Goal: Check status: Check status

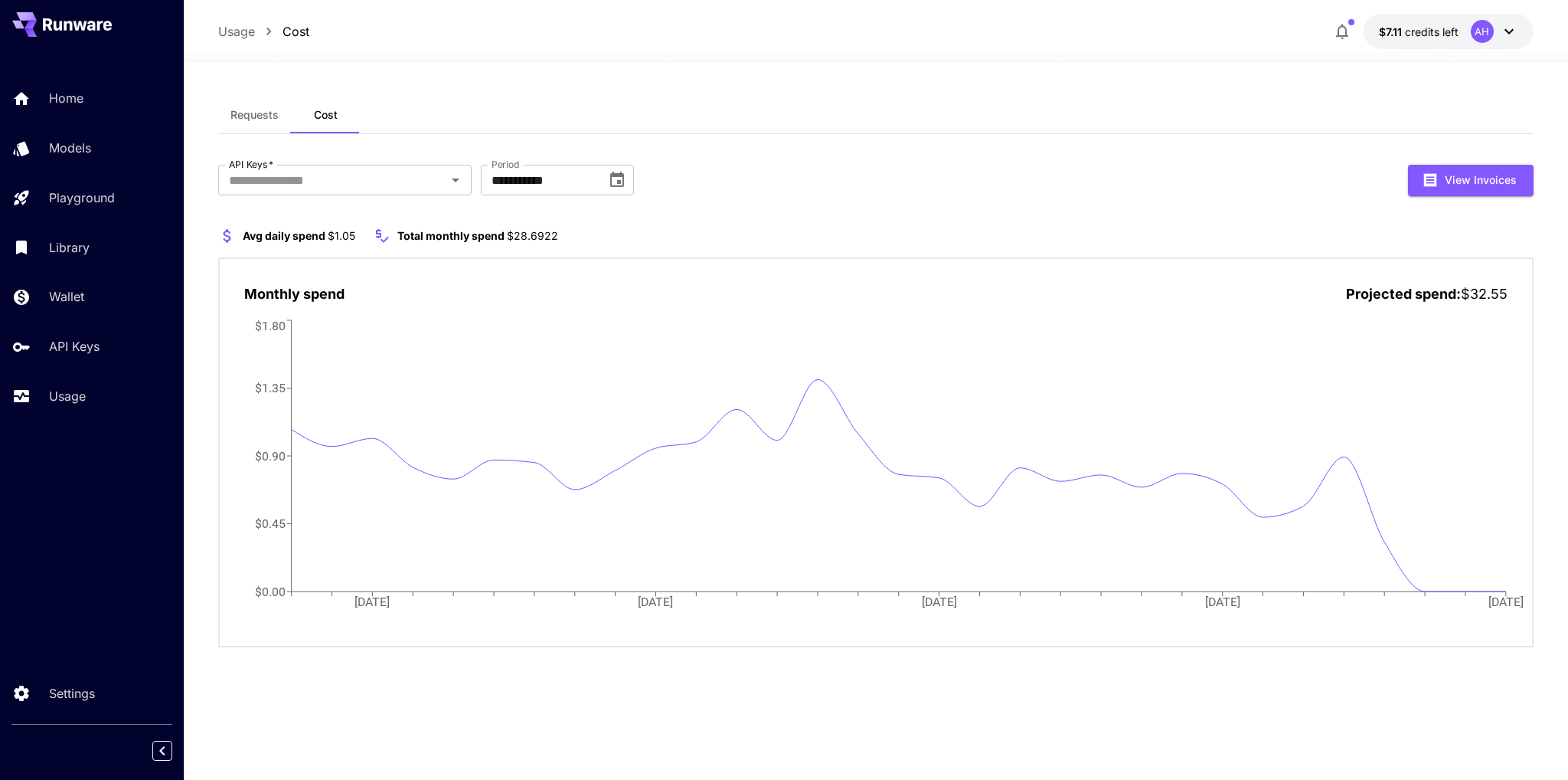
click at [256, 115] on span "Requests" at bounding box center [254, 115] width 48 height 13
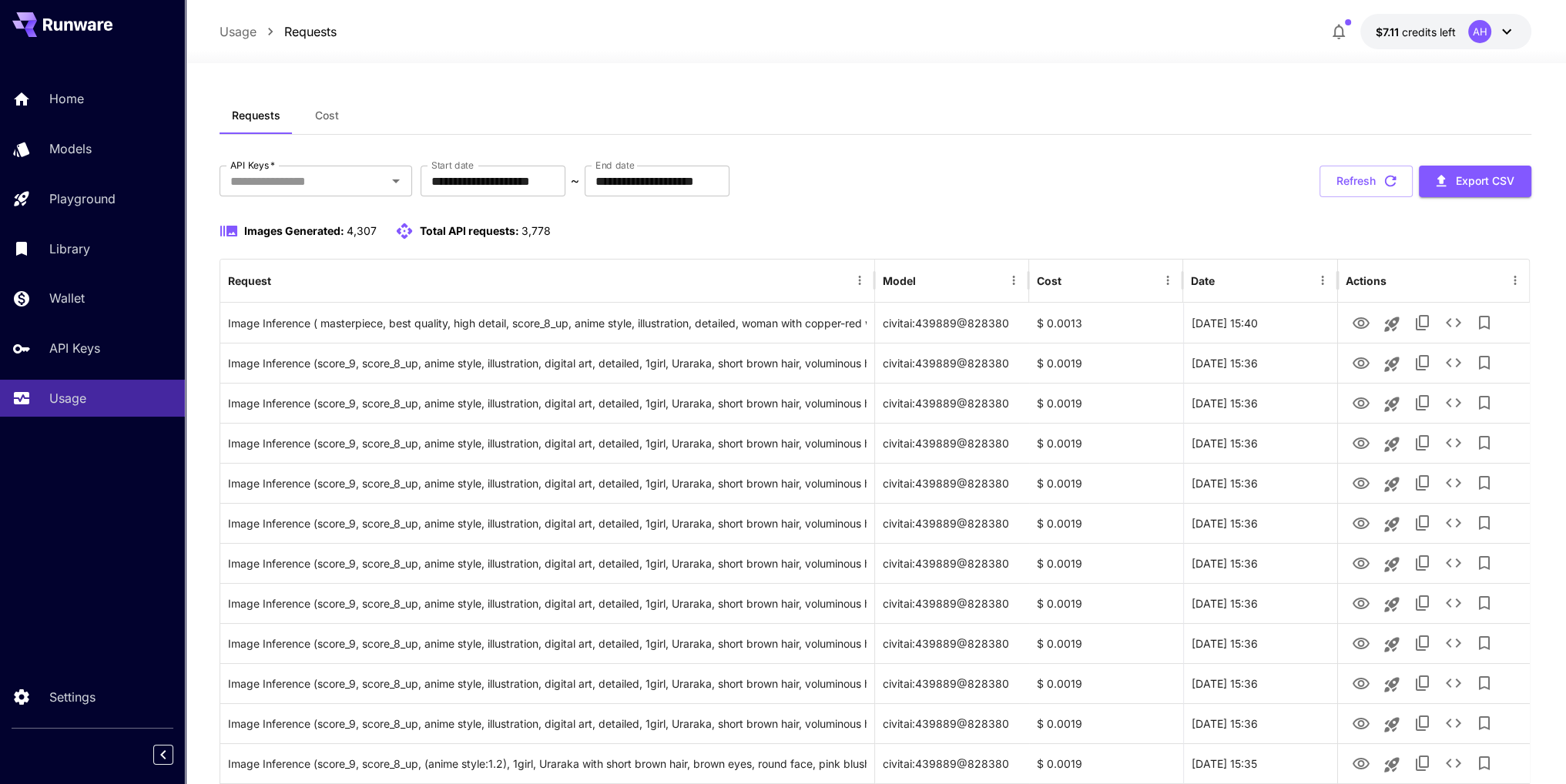
click at [339, 192] on div "API Keys   *" at bounding box center [316, 181] width 193 height 31
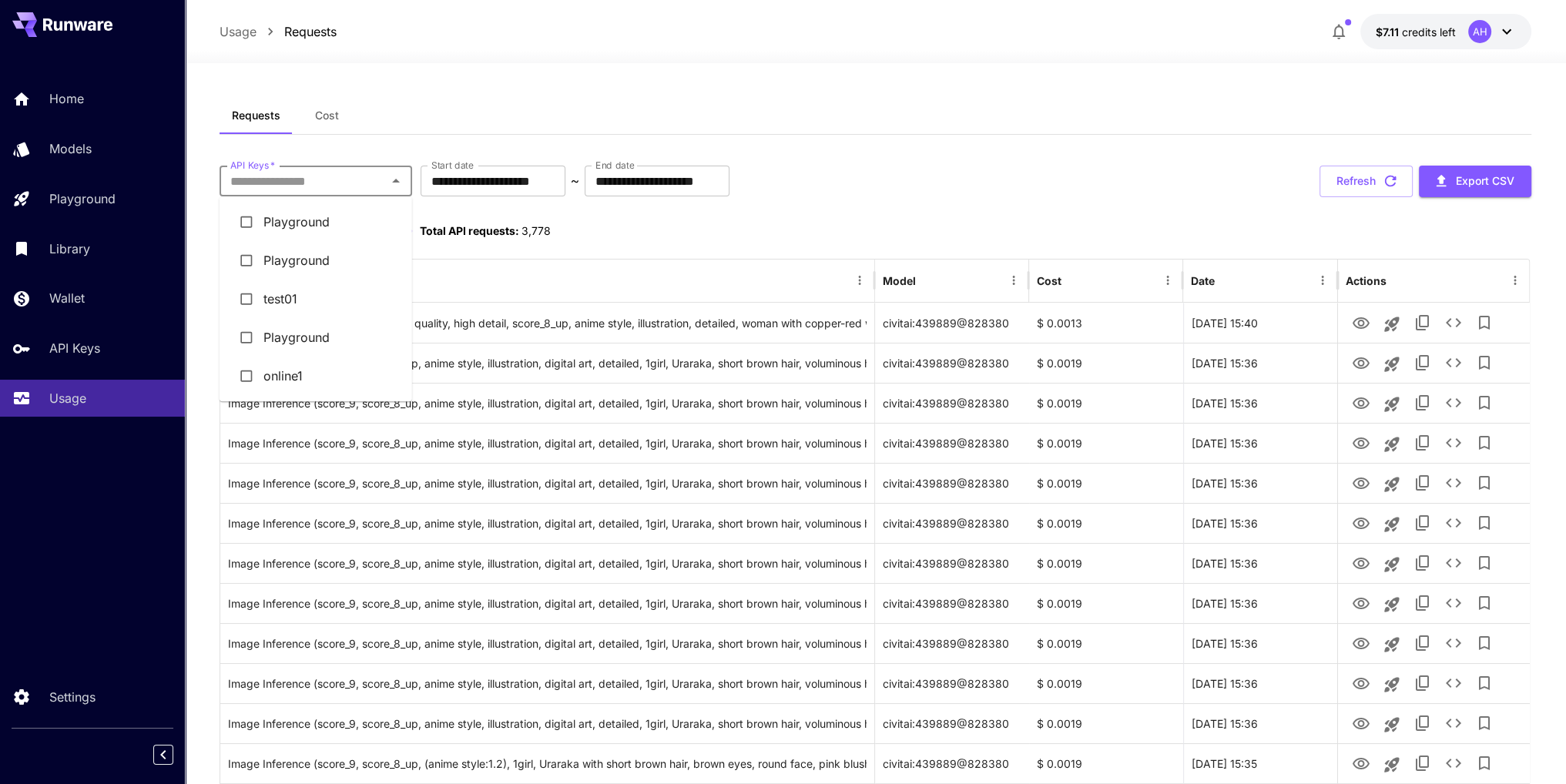
click at [348, 223] on li "Playground" at bounding box center [316, 222] width 193 height 39
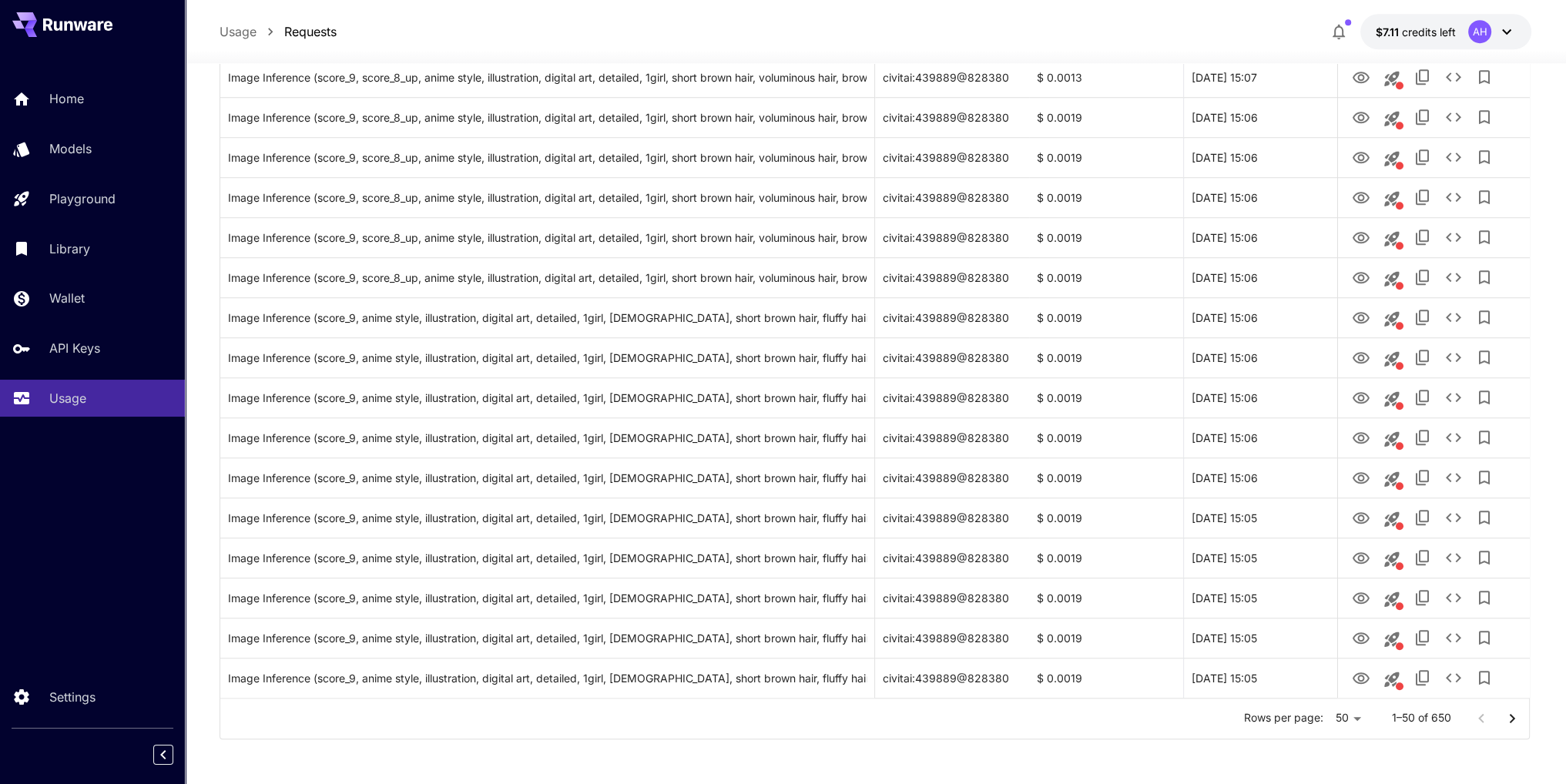
scroll to position [1608, 0]
click at [1513, 718] on icon "Go to next page" at bounding box center [1513, 717] width 6 height 10
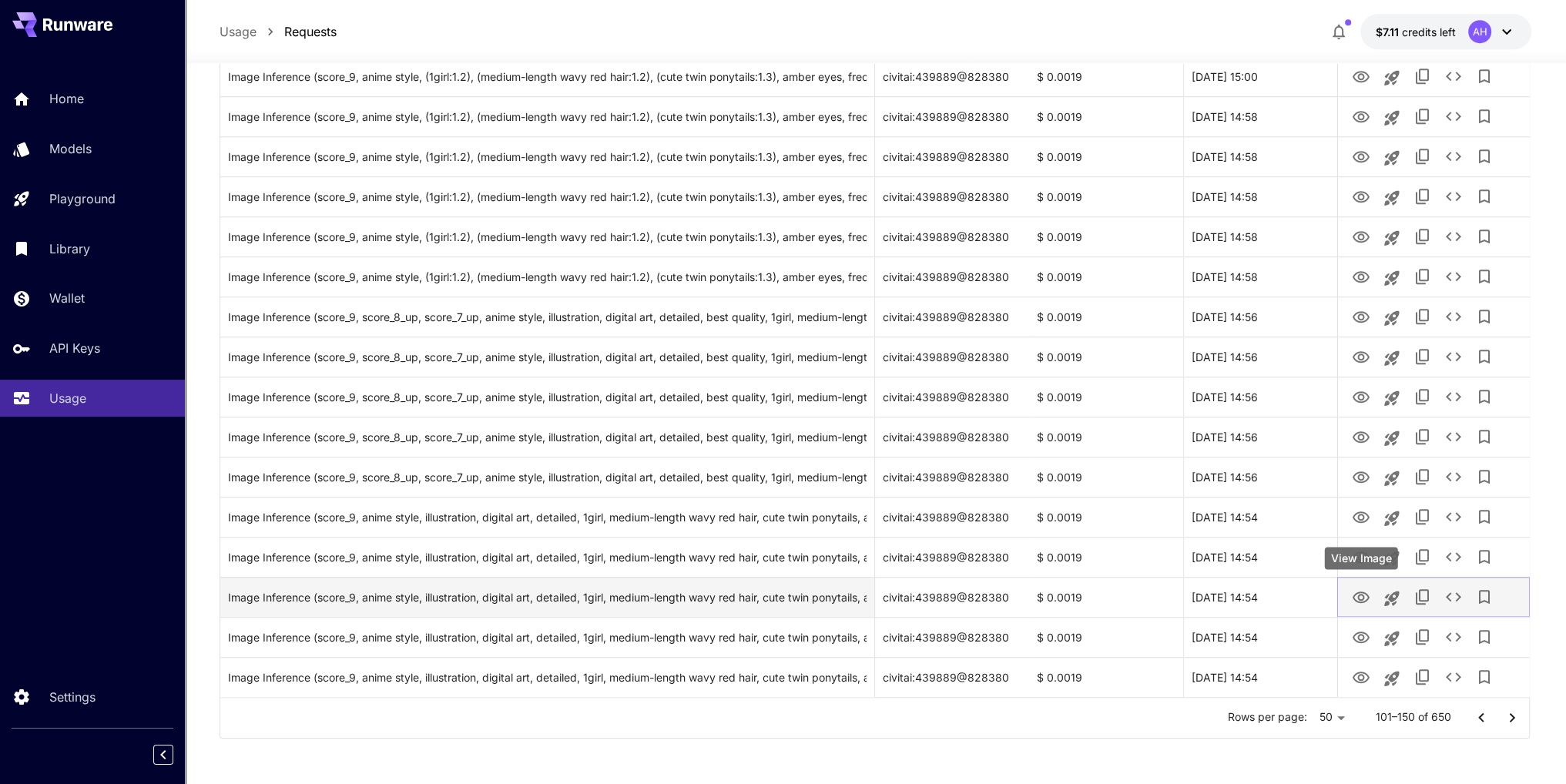
click at [1361, 600] on icon "View Image" at bounding box center [1360, 597] width 16 height 12
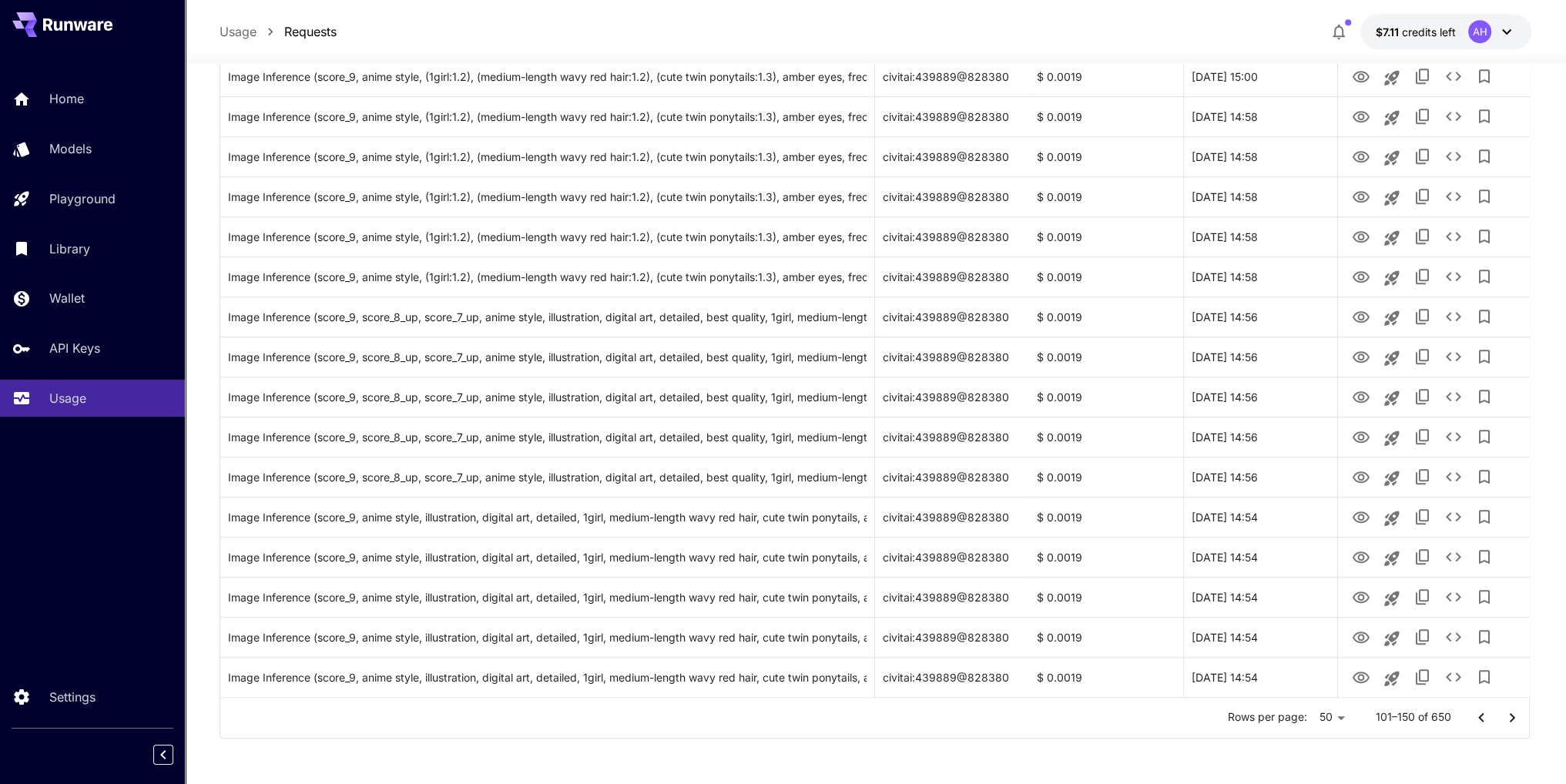
click at [1519, 718] on icon "Go to next page" at bounding box center [1512, 717] width 18 height 18
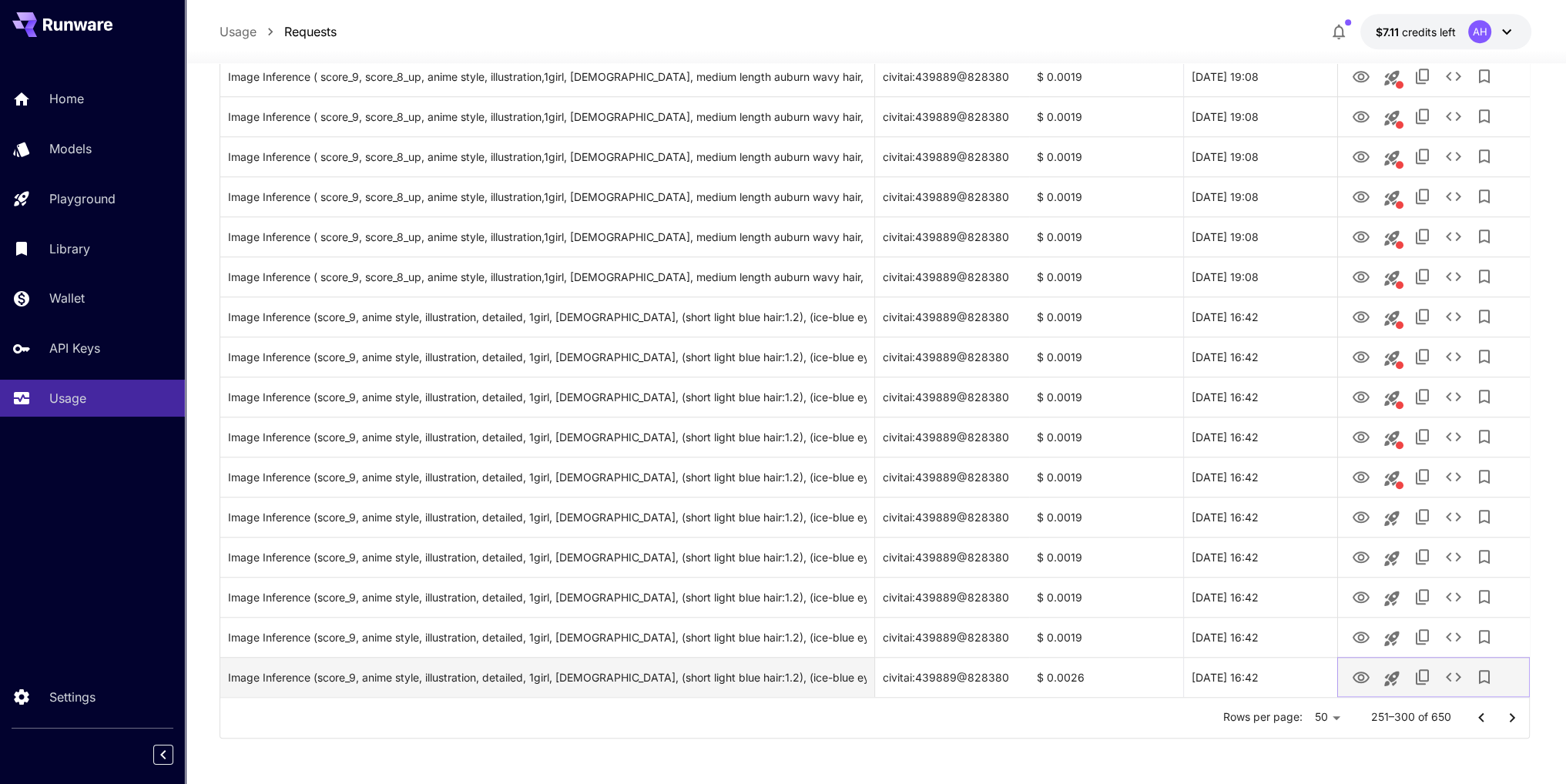
click at [1358, 673] on icon "View Image" at bounding box center [1360, 677] width 18 height 18
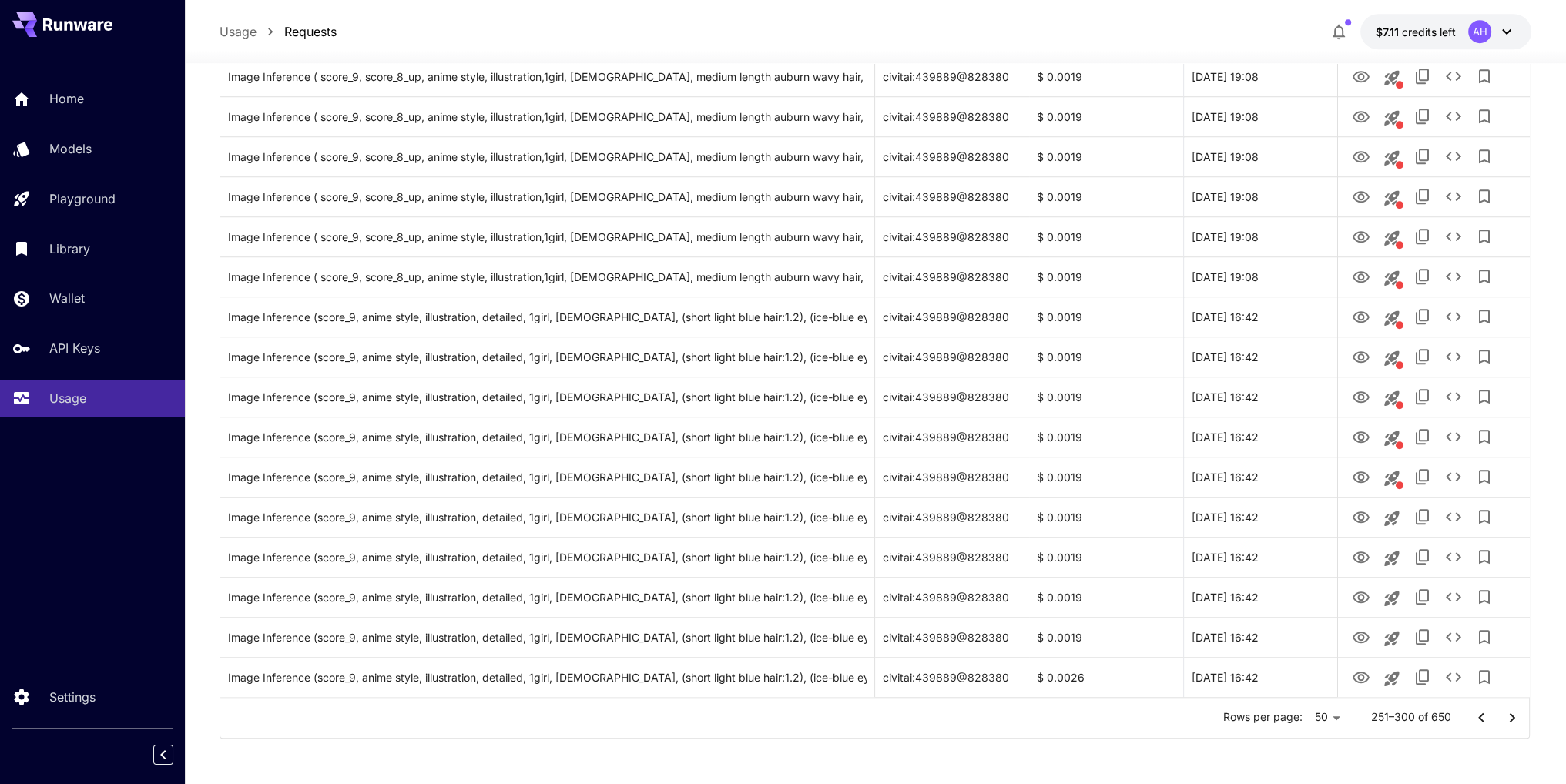
click at [1508, 715] on icon "Go to next page" at bounding box center [1512, 717] width 18 height 18
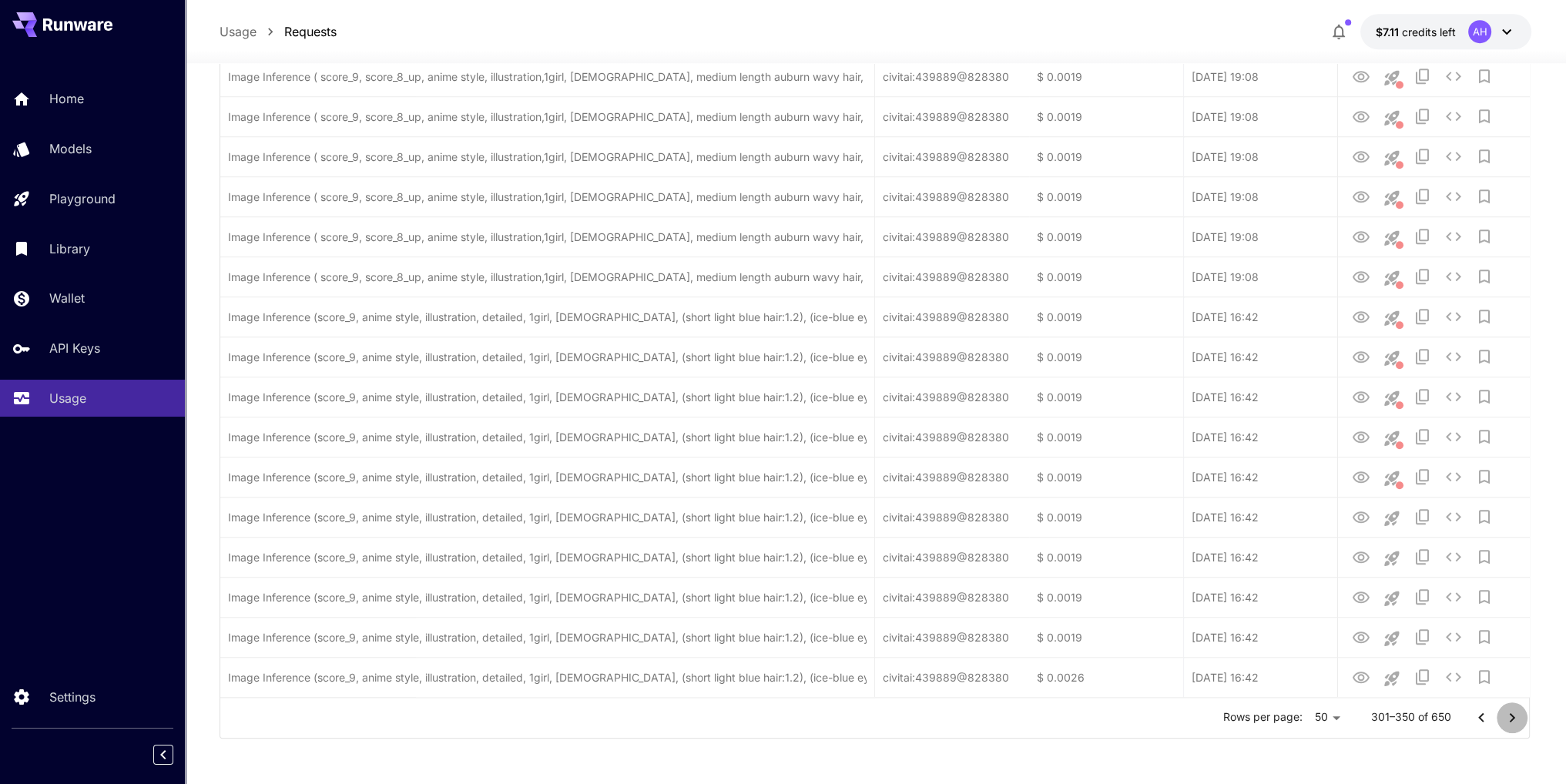
click at [1508, 715] on icon "Go to next page" at bounding box center [1512, 717] width 18 height 18
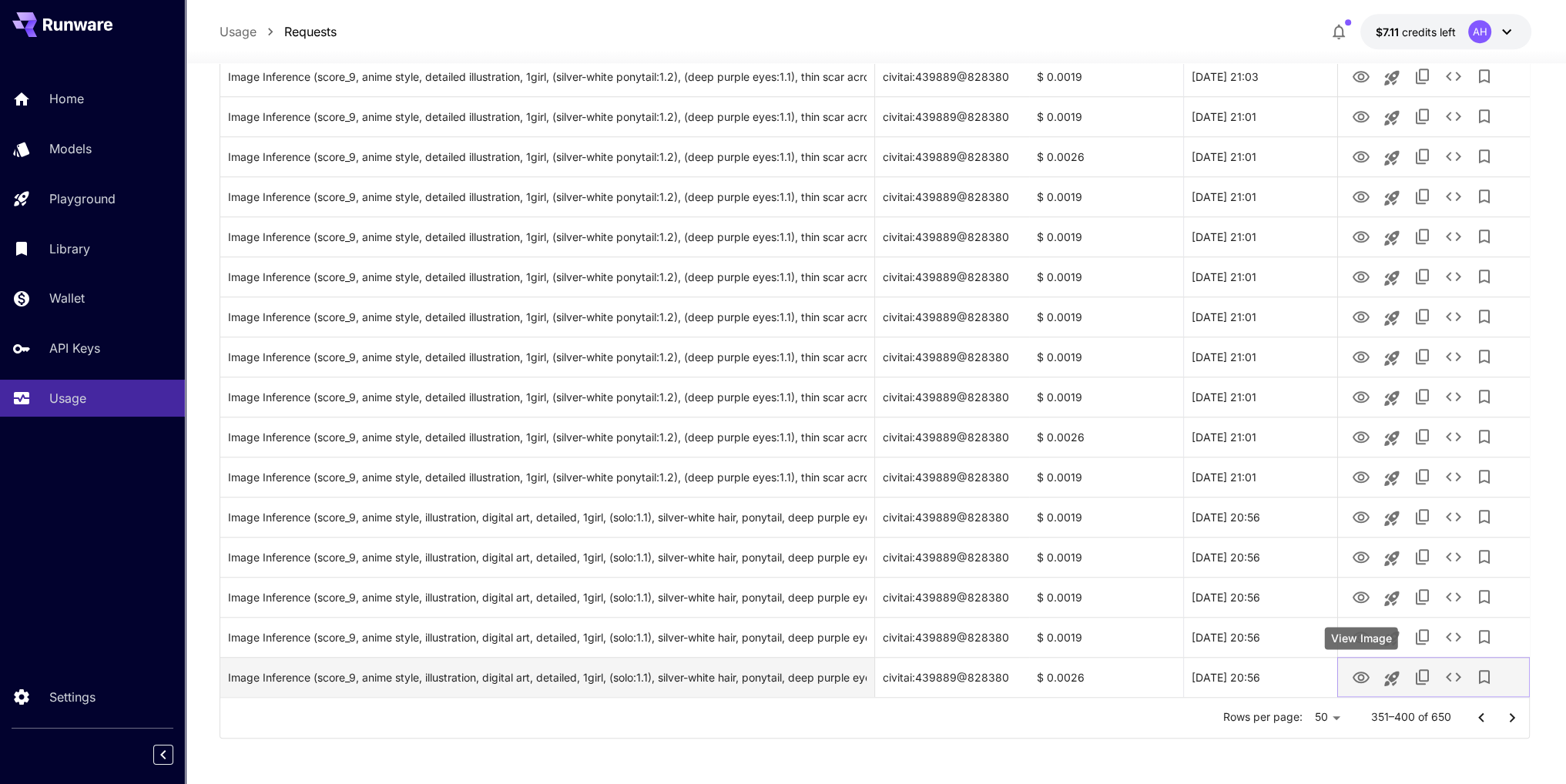
click at [1354, 680] on icon "View Image" at bounding box center [1360, 677] width 18 height 18
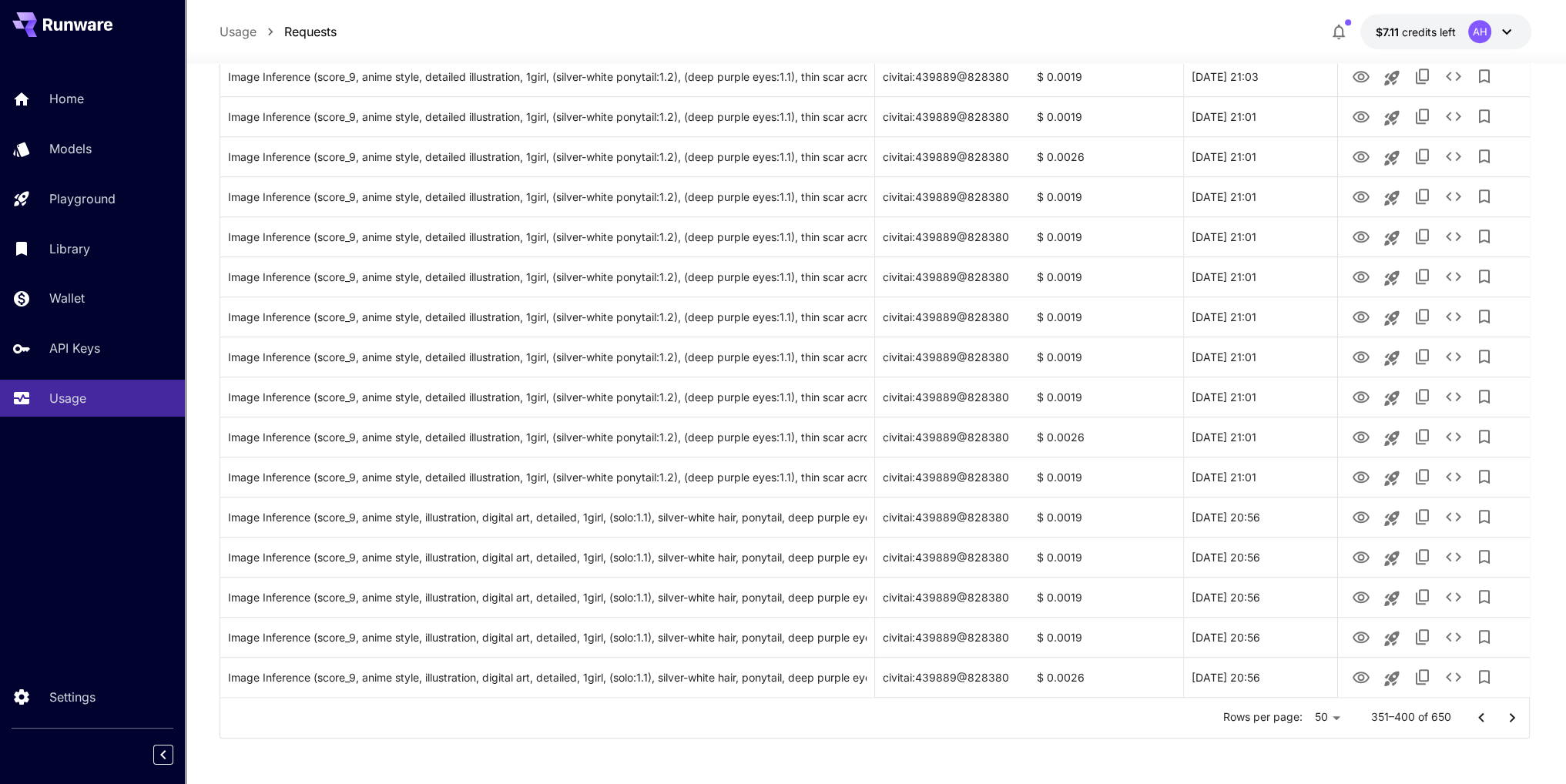
click at [1520, 709] on icon "Go to next page" at bounding box center [1512, 717] width 18 height 18
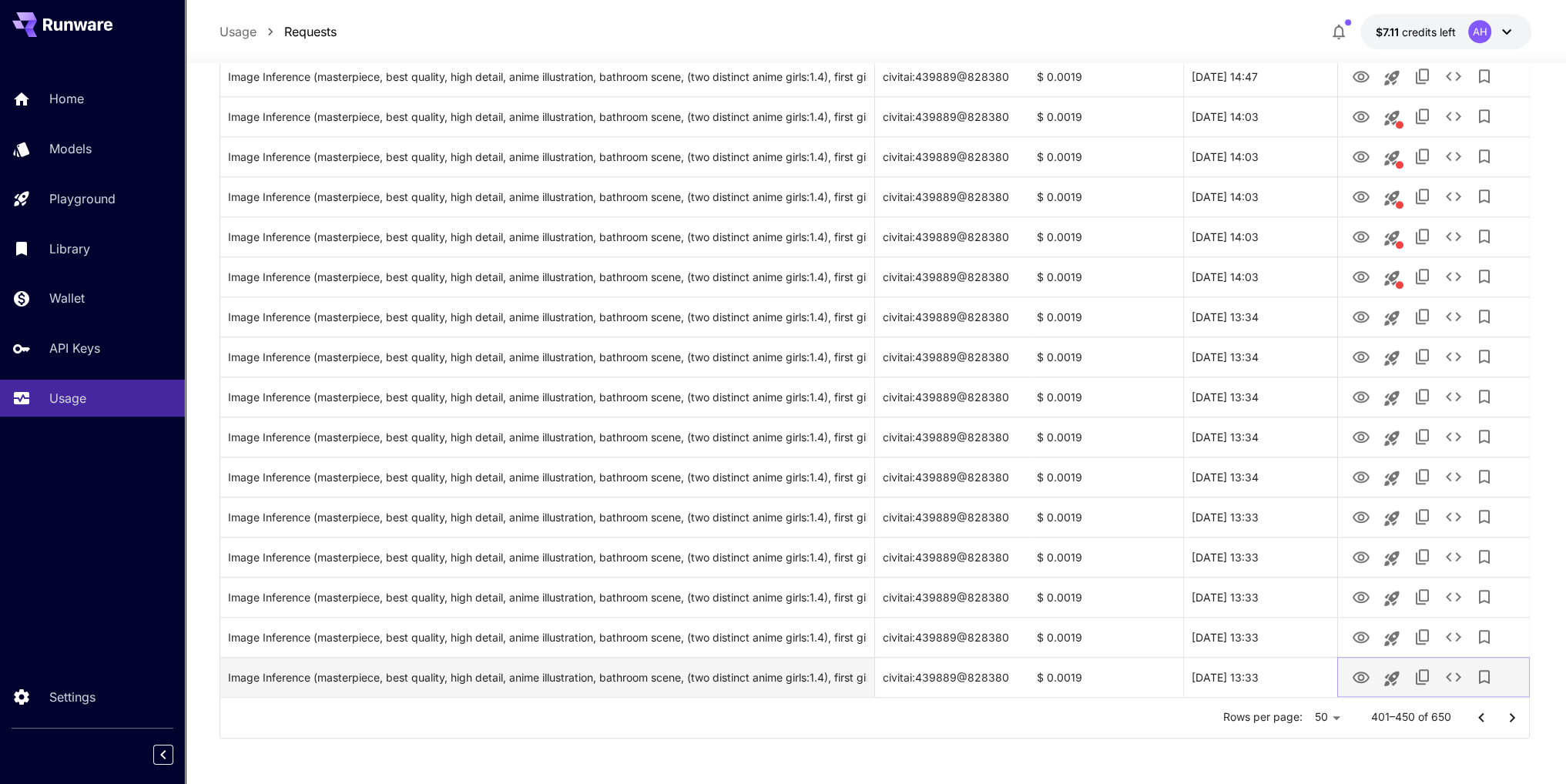
click at [1362, 686] on icon "View Image" at bounding box center [1360, 677] width 18 height 18
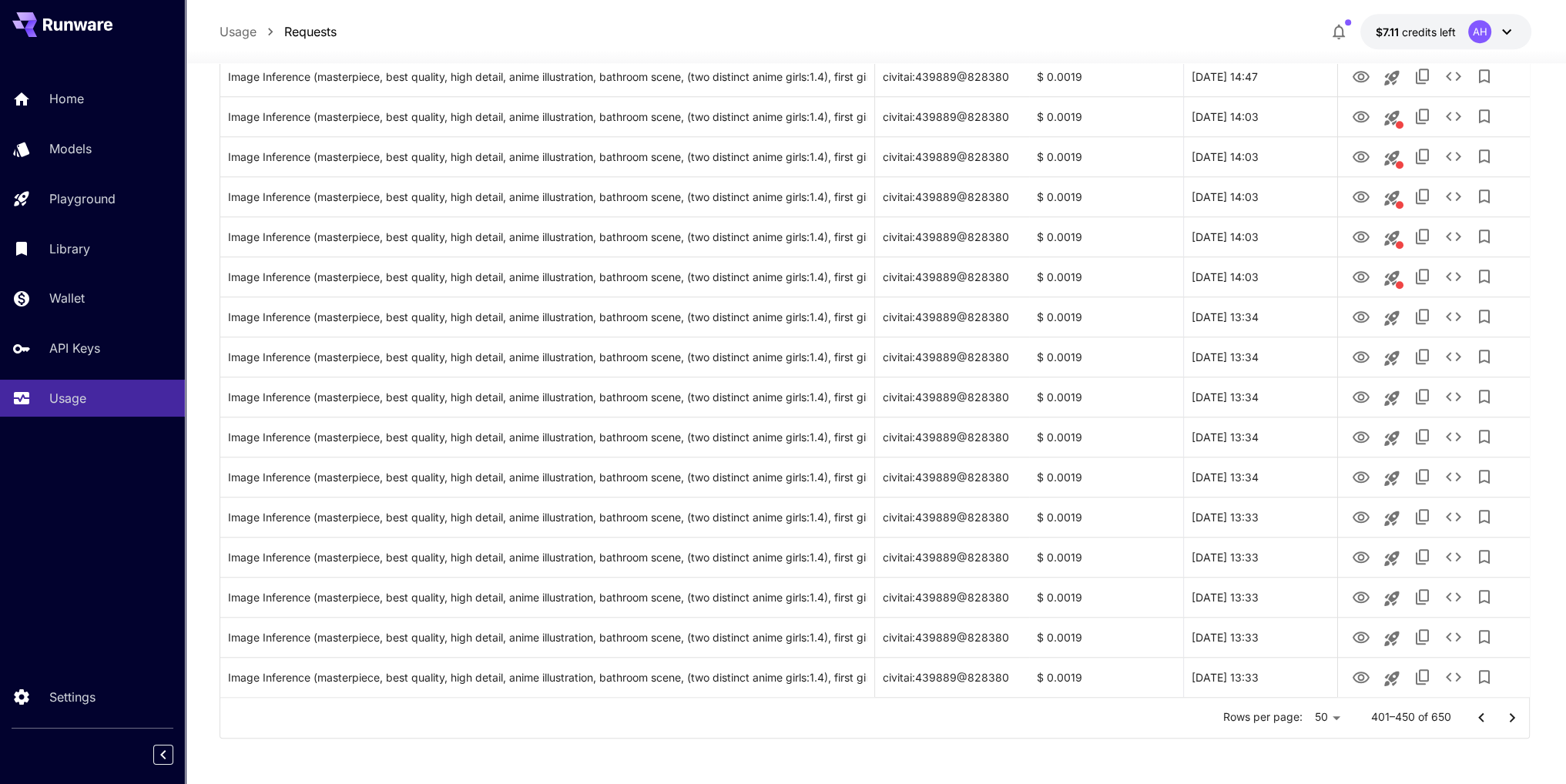
click at [1511, 715] on icon "Go to next page" at bounding box center [1512, 717] width 18 height 18
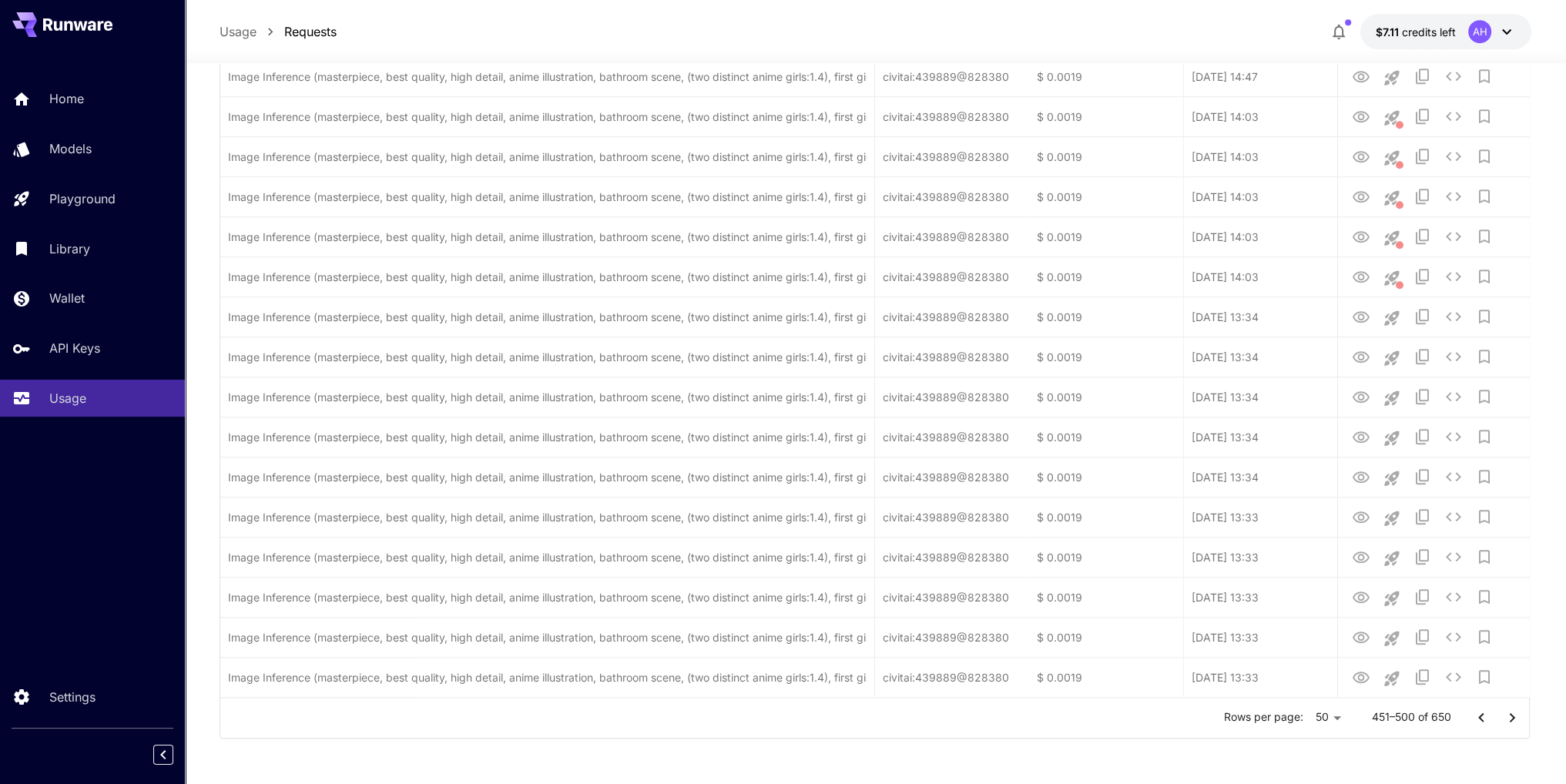
click at [1511, 715] on icon "Go to next page" at bounding box center [1512, 717] width 18 height 18
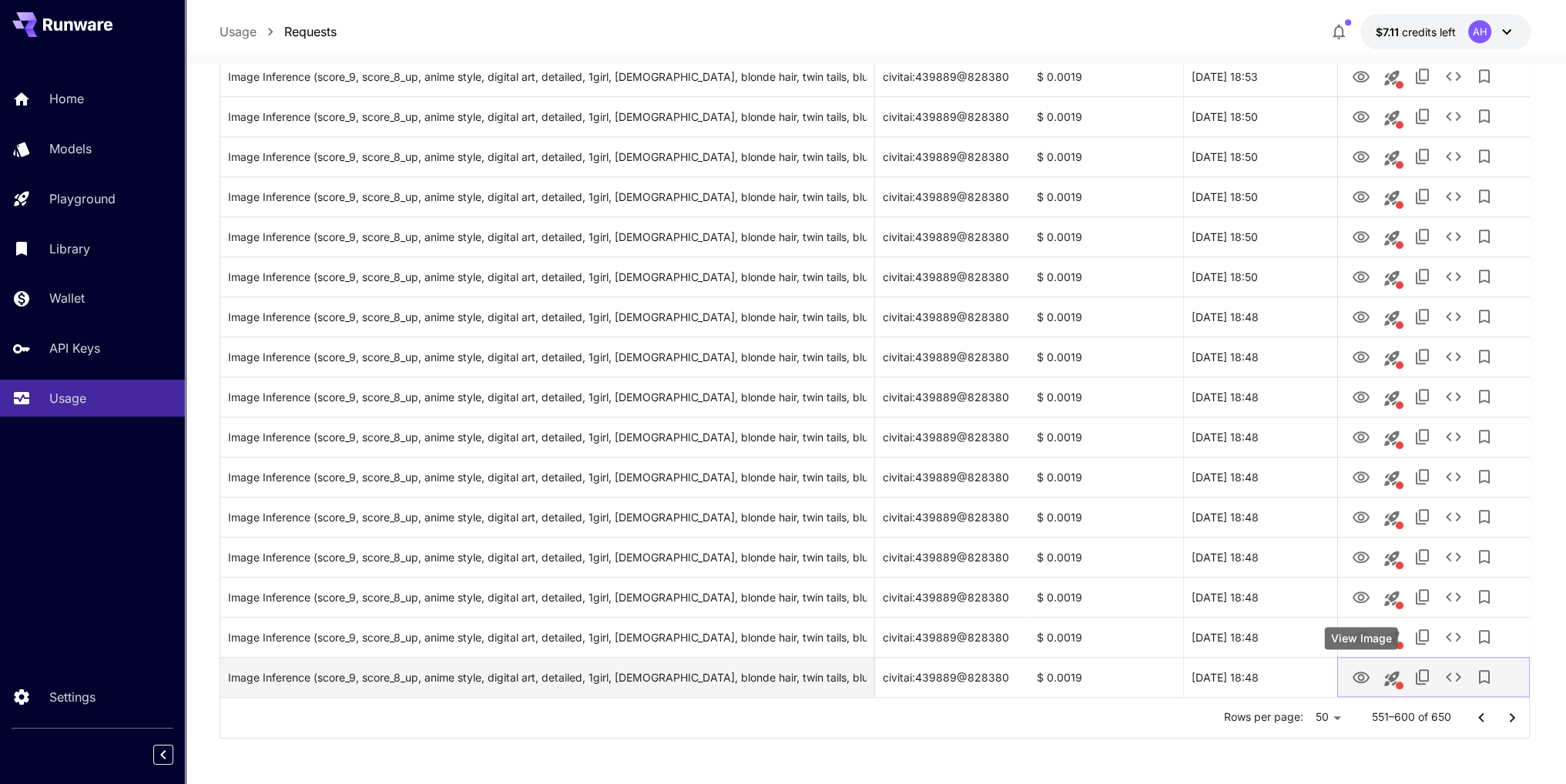
click at [1360, 686] on icon "View Image" at bounding box center [1360, 677] width 18 height 18
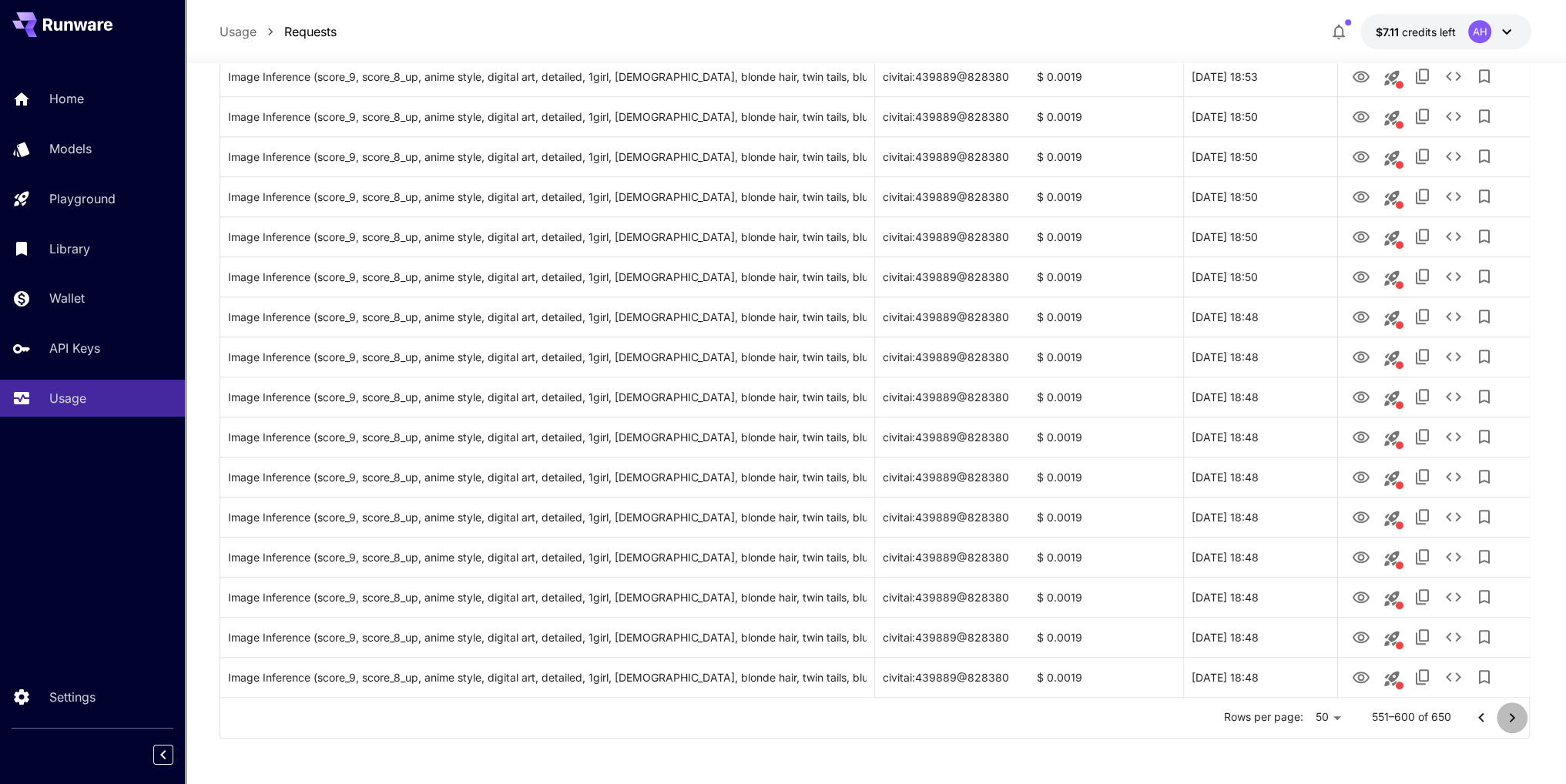
click at [1514, 725] on icon "Go to next page" at bounding box center [1512, 717] width 18 height 18
click at [1514, 725] on div at bounding box center [1496, 717] width 62 height 31
click at [1512, 711] on div at bounding box center [1496, 717] width 62 height 31
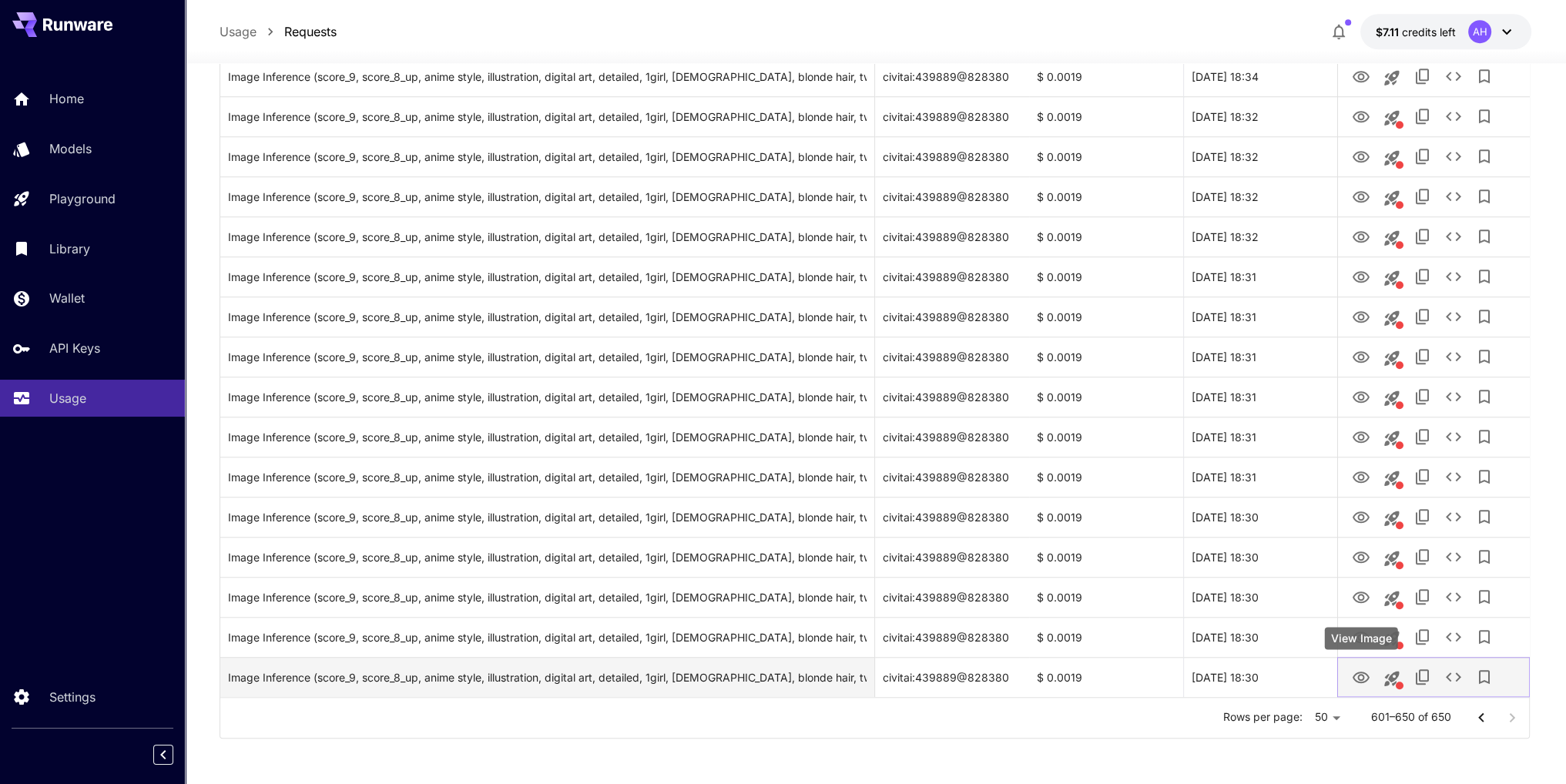
click at [1364, 685] on icon "View Image" at bounding box center [1360, 677] width 18 height 18
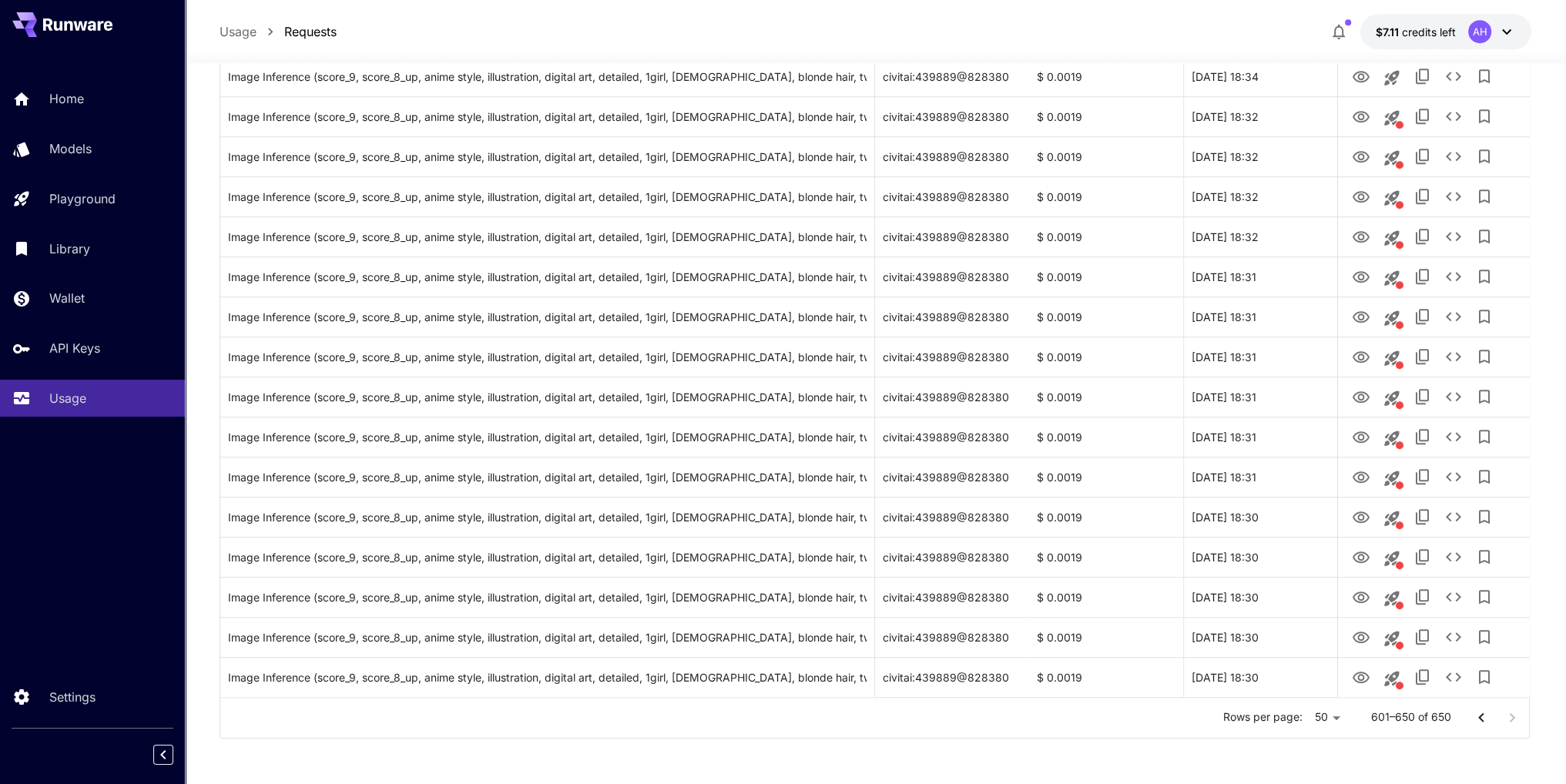
click at [1511, 718] on div at bounding box center [1496, 717] width 62 height 31
